Goal: Information Seeking & Learning: Check status

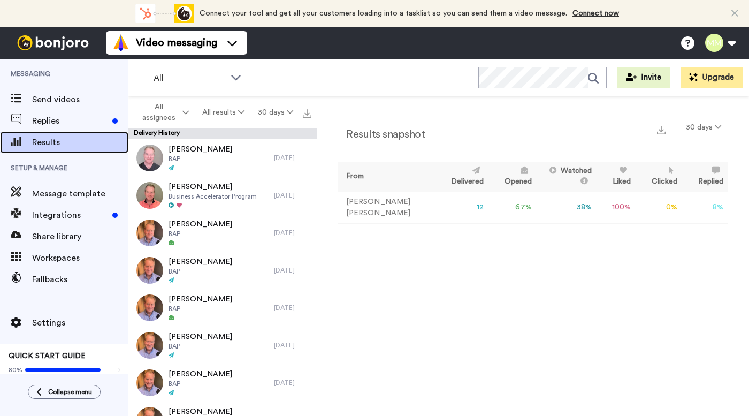
click at [101, 143] on span "Results" at bounding box center [80, 142] width 96 height 13
